Goal: Information Seeking & Learning: Learn about a topic

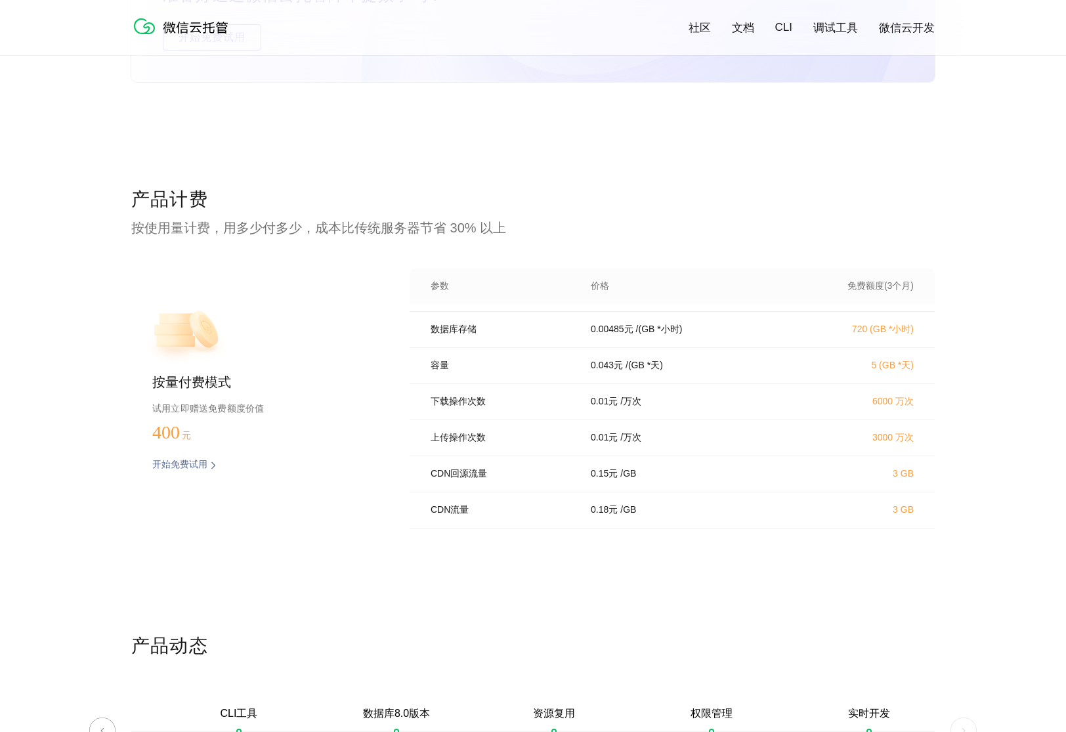
scroll to position [2508, 0]
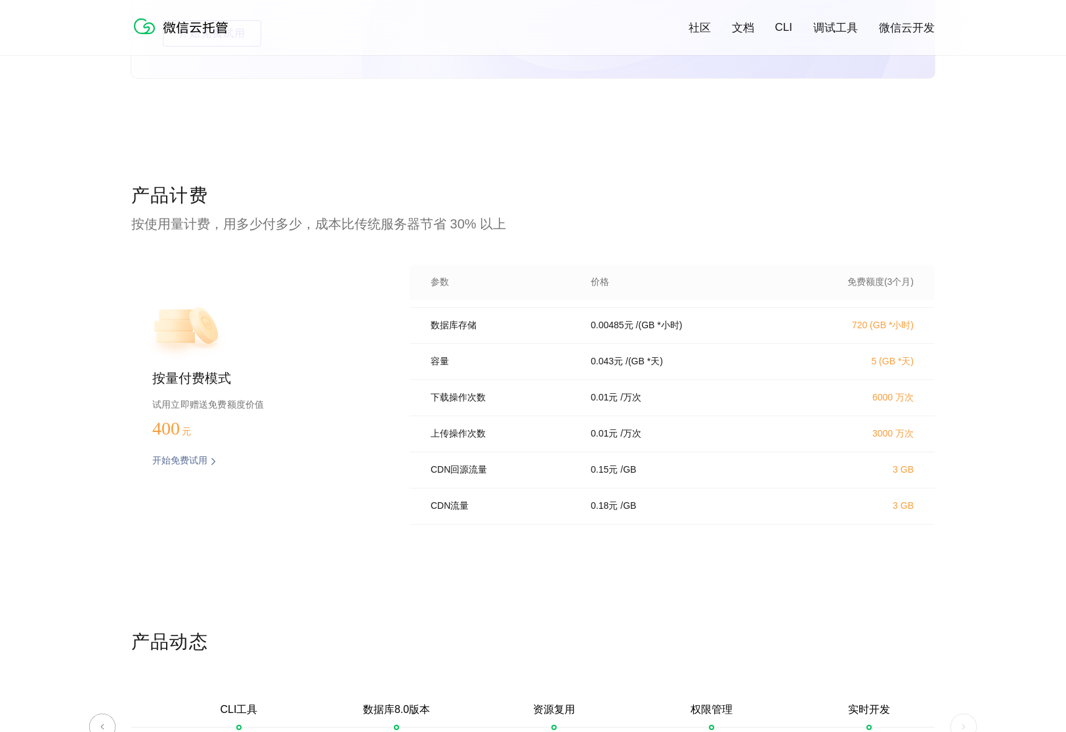
click at [481, 473] on p "CDN回源流量" at bounding box center [502, 470] width 142 height 12
click at [474, 499] on div "CDN流量 0.18 元 / GB 3 GB" at bounding box center [672, 506] width 525 height 36
click at [461, 509] on p "CDN流量" at bounding box center [502, 506] width 142 height 12
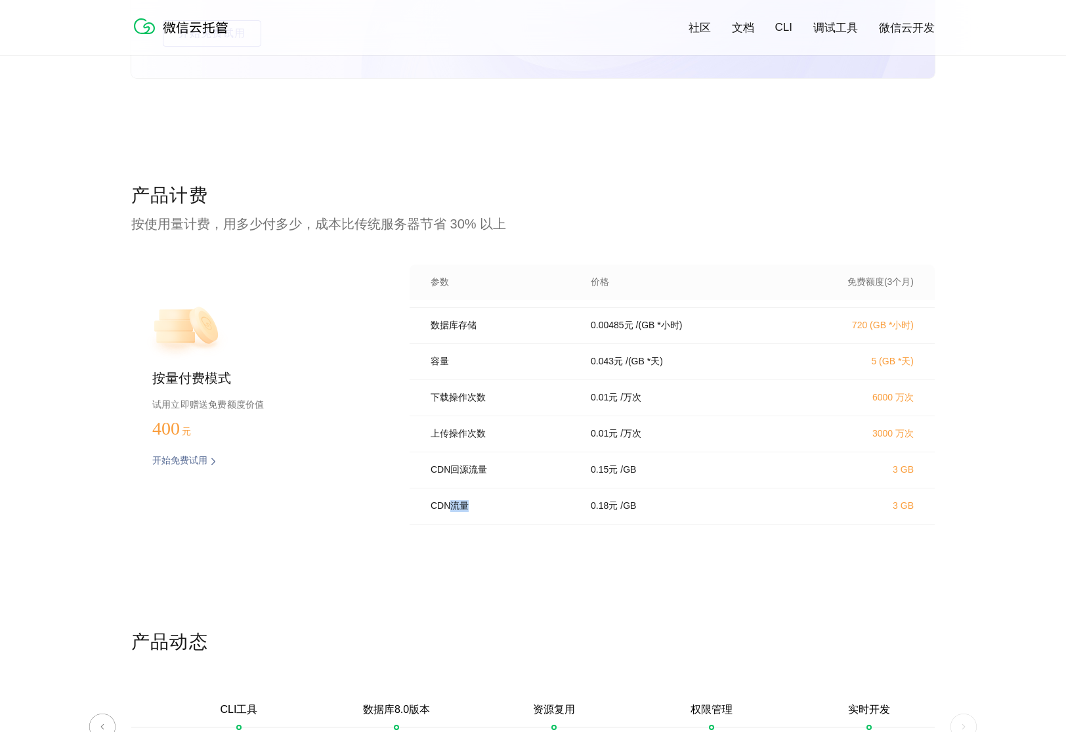
click at [460, 517] on div "CDN流量 0.18 元 / GB 3 GB" at bounding box center [672, 506] width 525 height 36
click at [458, 507] on p "CDN流量" at bounding box center [502, 506] width 142 height 12
click at [474, 539] on div "产品计费 按使用量计费，用多少付多少，成本比传统服务器节省 30% 以上 按量付费模式 试用立即赠送免费额度价值 400 元 开始免费试用 预估费用 参数 价…" at bounding box center [532, 406] width 803 height 446
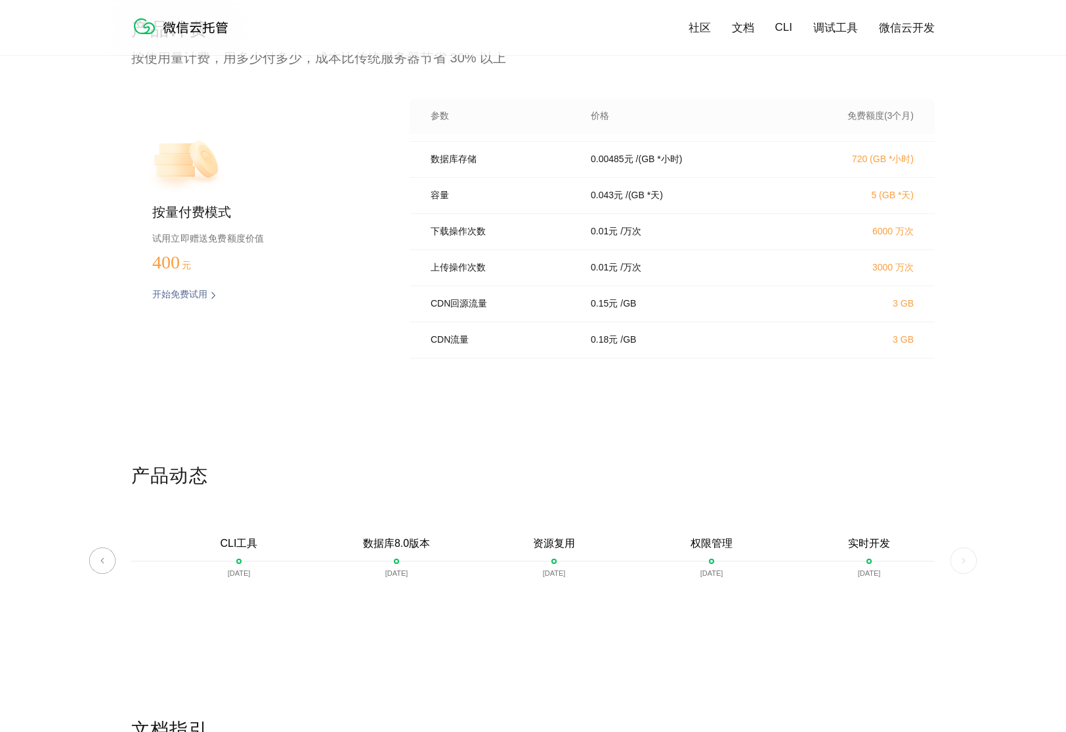
scroll to position [2673, 0]
click at [196, 293] on p "开始免费试用" at bounding box center [179, 295] width 55 height 13
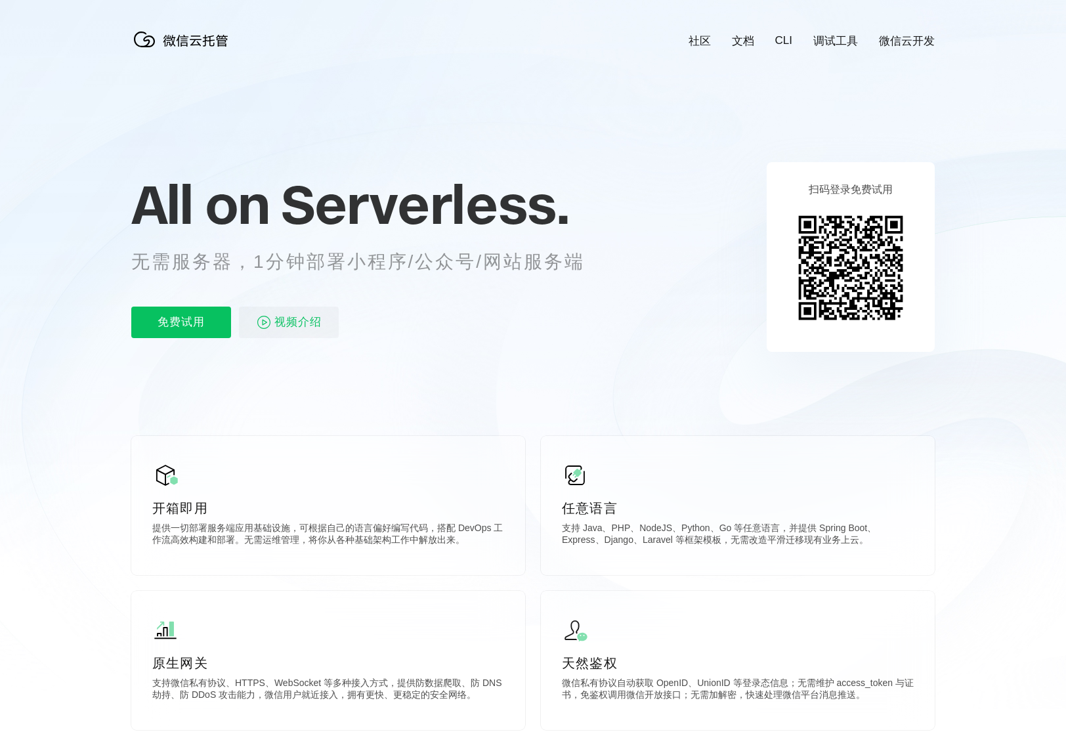
scroll to position [0, 2334]
click at [301, 328] on span "视频介绍" at bounding box center [297, 322] width 47 height 32
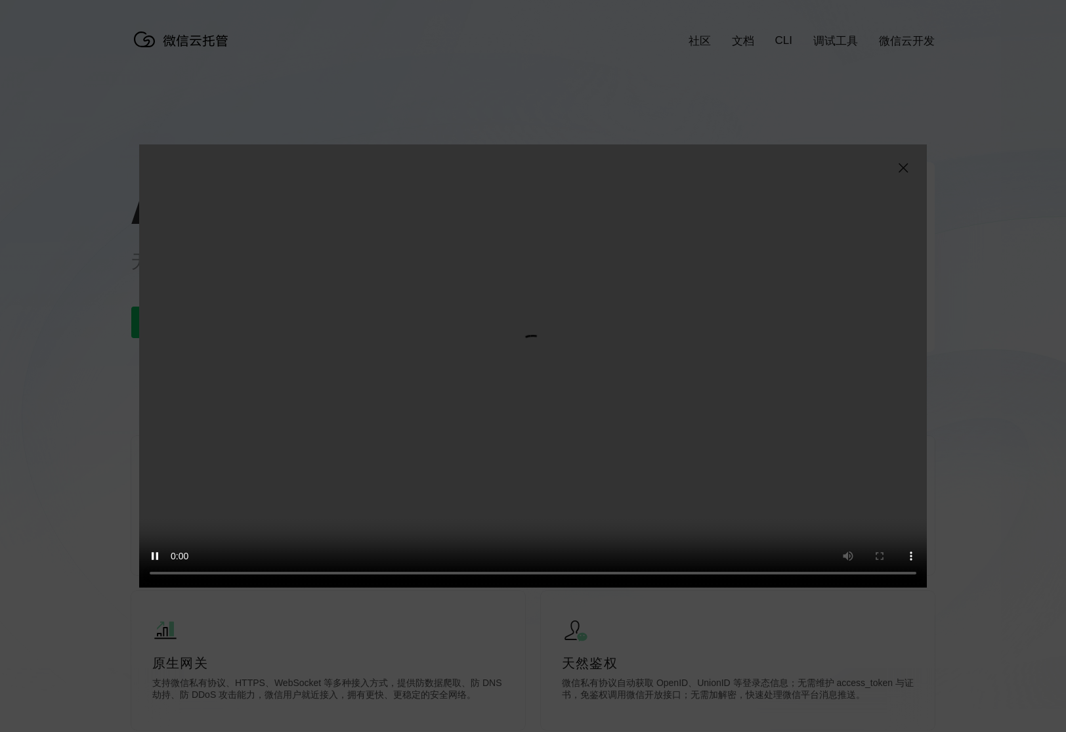
click at [901, 167] on img at bounding box center [903, 168] width 16 height 16
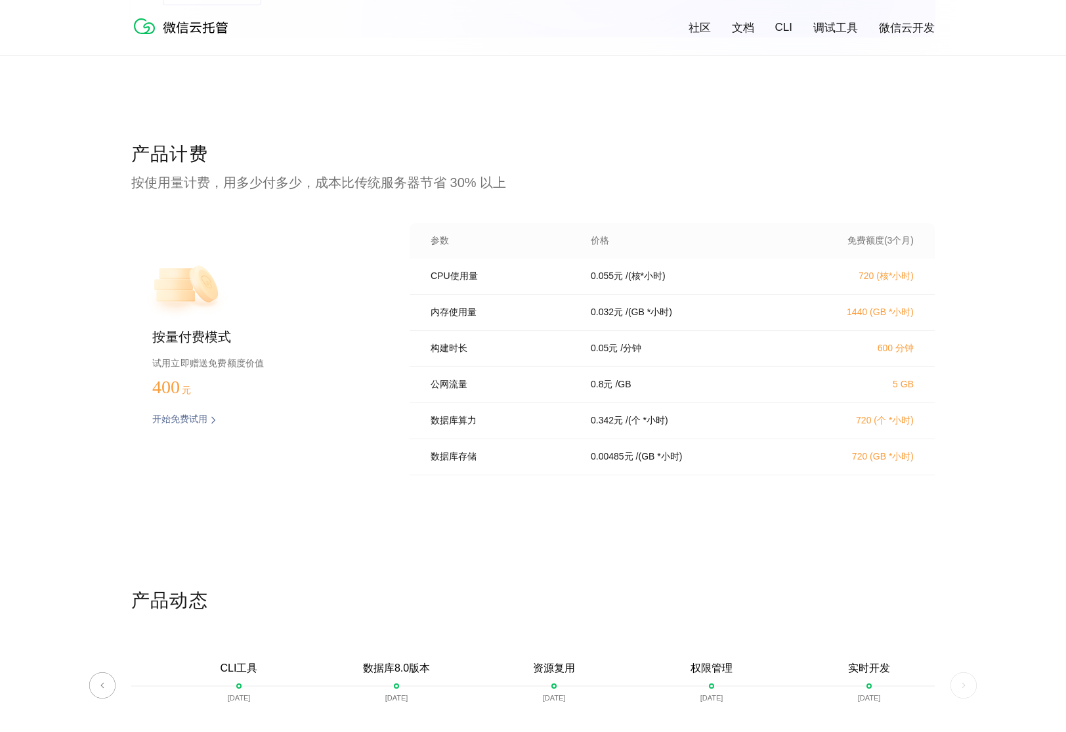
scroll to position [2548, 0]
click at [543, 464] on p "数据库存储" at bounding box center [502, 458] width 142 height 12
click at [542, 458] on div "数据库存储 0.00485 元 / (GB *小时) 720 (GB *小时)" at bounding box center [672, 458] width 525 height 36
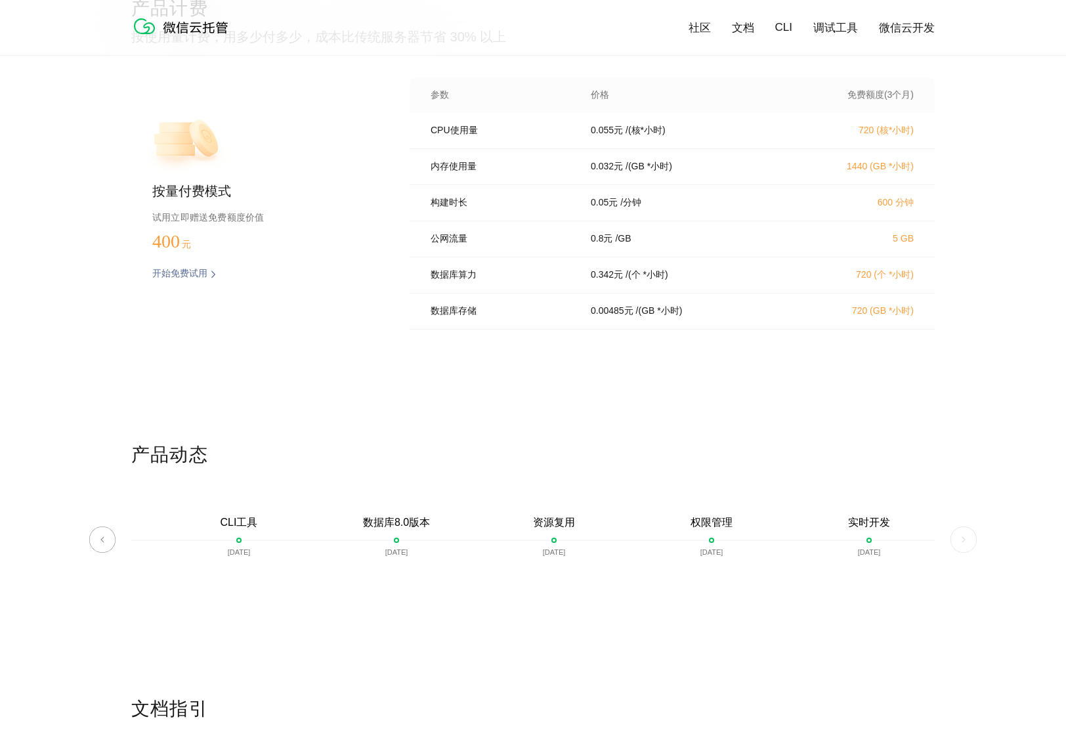
scroll to position [2582, 0]
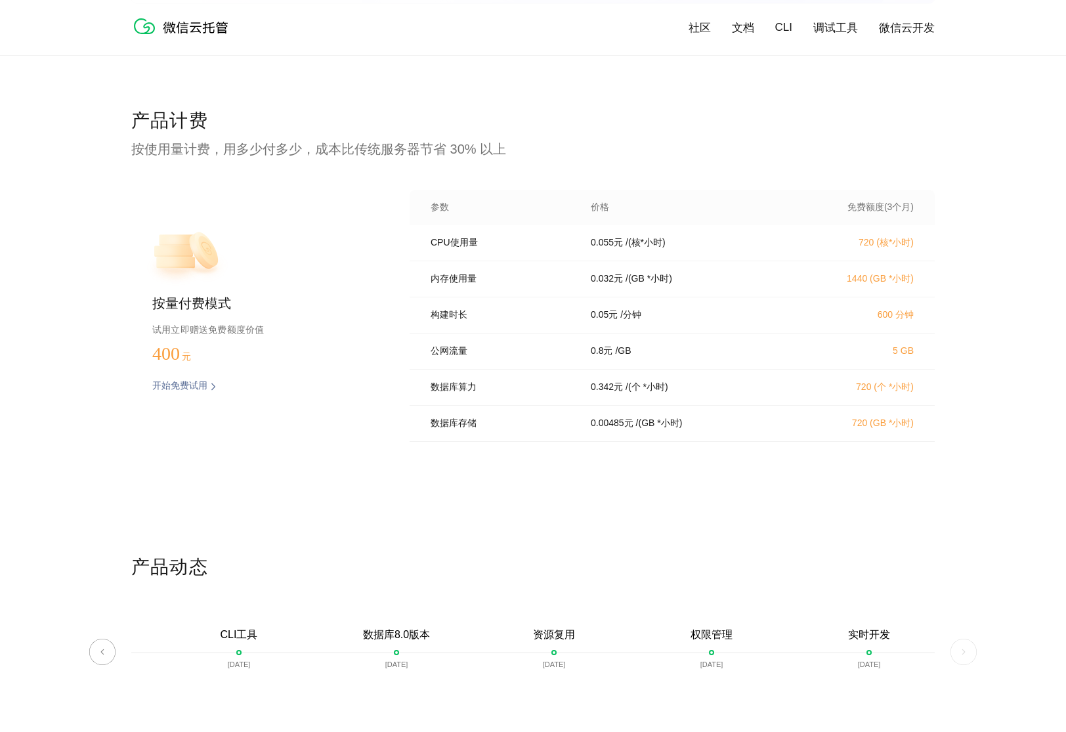
click at [209, 386] on div "开始免费试用" at bounding box center [177, 386] width 92 height 13
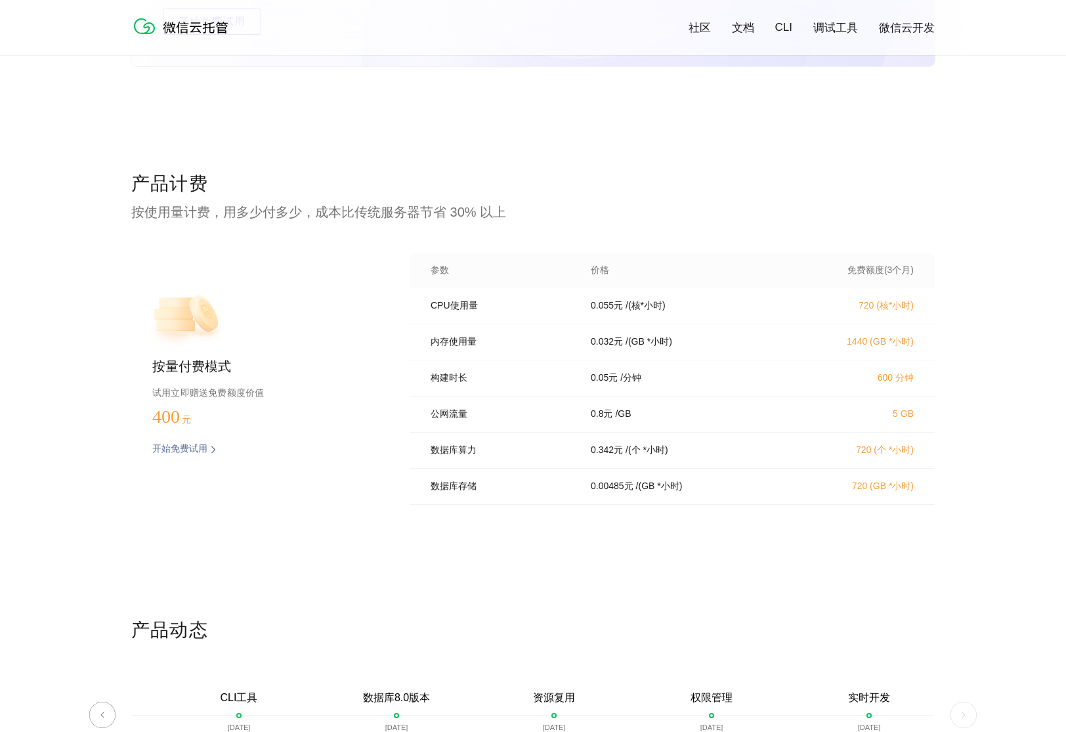
scroll to position [2519, 0]
click at [736, 29] on link "文档" at bounding box center [743, 27] width 22 height 15
